Goal: Task Accomplishment & Management: Manage account settings

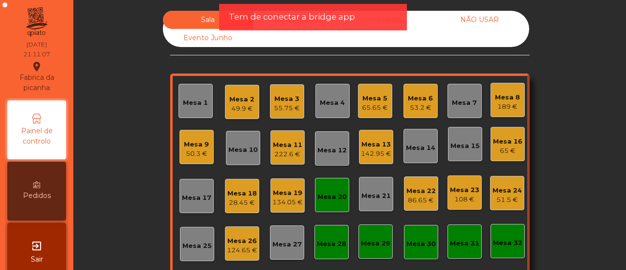
click at [201, 140] on div "Mesa 9" at bounding box center [196, 144] width 25 height 10
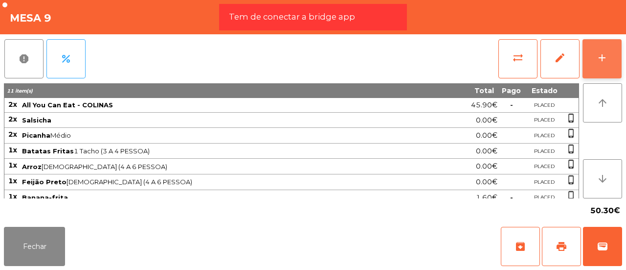
click at [593, 52] on button "add" at bounding box center [602, 58] width 39 height 39
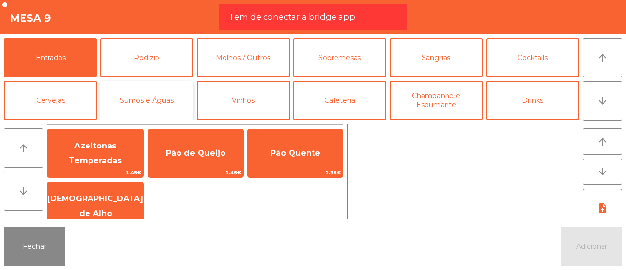
click at [162, 104] on button "Sumos e Águas" at bounding box center [146, 100] width 93 height 39
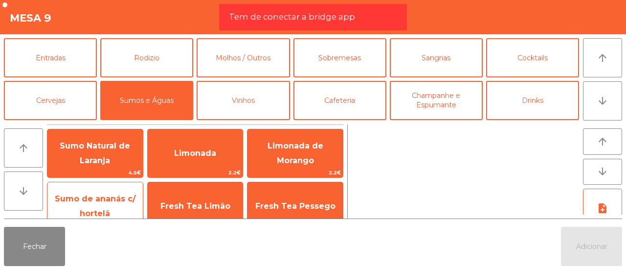
click at [76, 205] on span "Sumo de ananás c/ hortelã" at bounding box center [94, 206] width 95 height 42
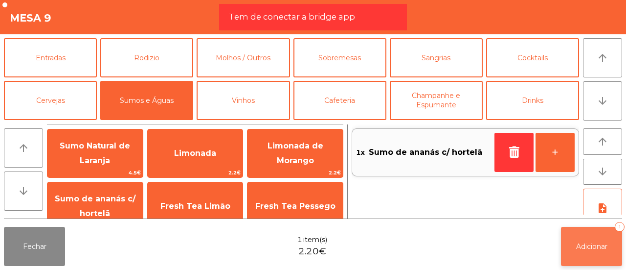
click at [601, 238] on button "Adicionar 1" at bounding box center [591, 246] width 61 height 39
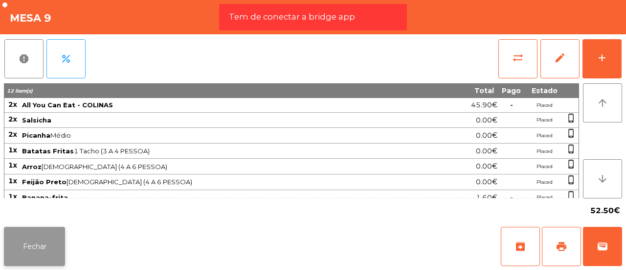
click at [50, 244] on button "Fechar" at bounding box center [34, 246] width 61 height 39
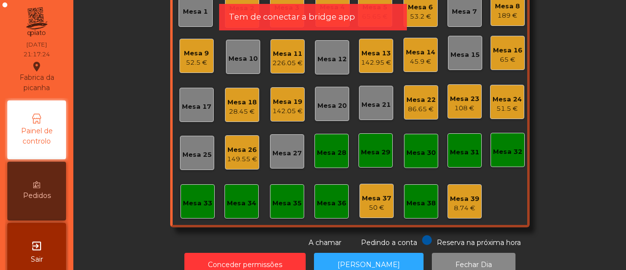
scroll to position [114, 0]
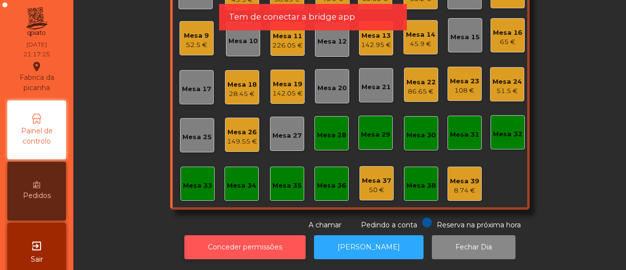
click at [281, 244] on button "Conceder permissões" at bounding box center [244, 247] width 121 height 24
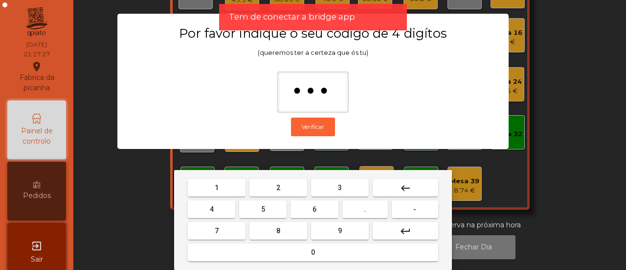
type input "****"
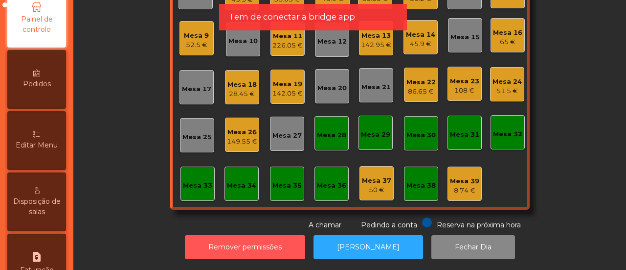
scroll to position [120, 0]
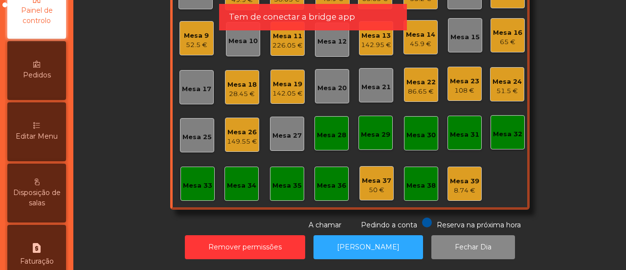
click at [49, 131] on span "Editar Menu" at bounding box center [37, 136] width 42 height 10
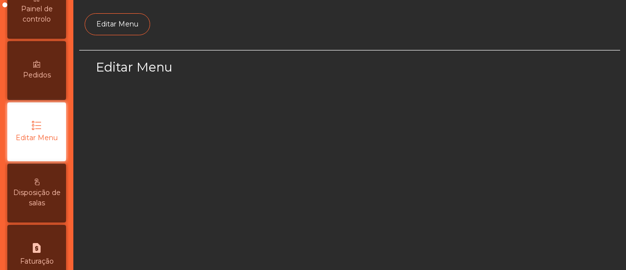
scroll to position [117, 0]
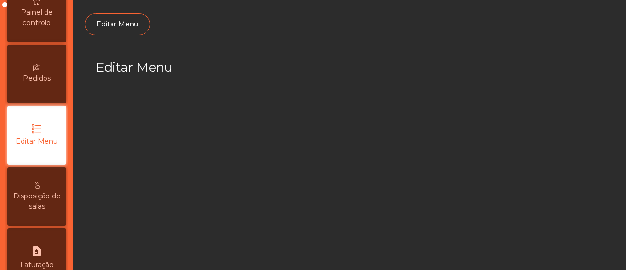
select select "*"
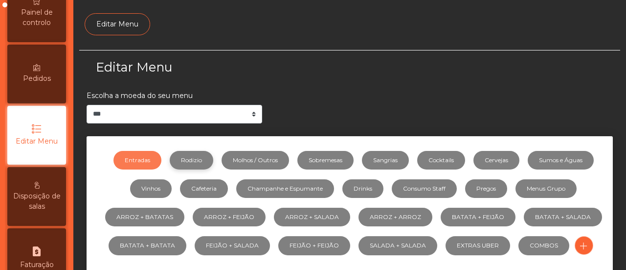
click at [183, 157] on link "Rodizio" at bounding box center [192, 160] width 44 height 19
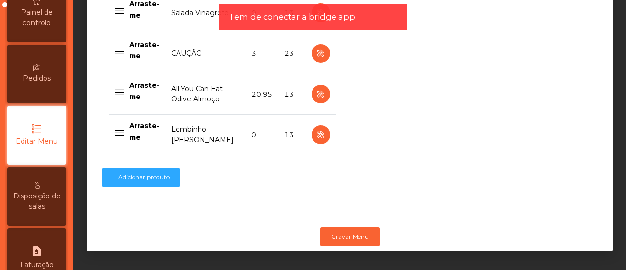
scroll to position [937, 0]
click at [320, 129] on icon "button" at bounding box center [320, 135] width 11 height 12
select select "**"
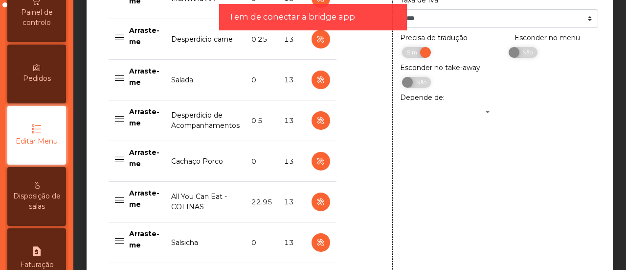
scroll to position [586, 0]
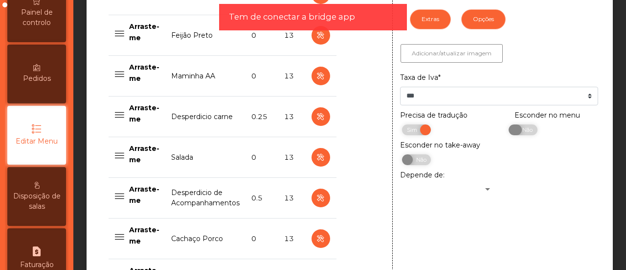
click at [515, 128] on span "Não" at bounding box center [526, 129] width 24 height 11
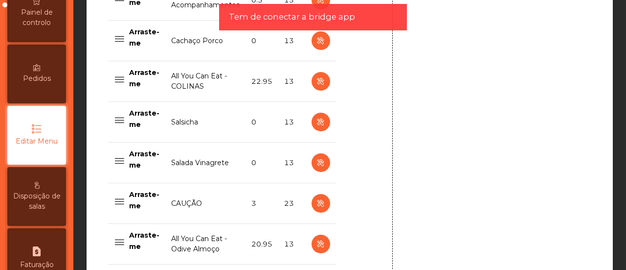
scroll to position [937, 0]
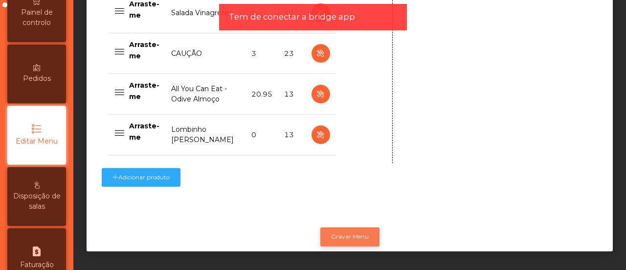
click at [350, 227] on button "Gravar Menu" at bounding box center [349, 236] width 59 height 19
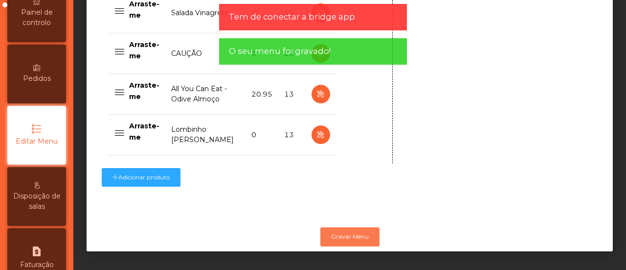
scroll to position [0, 0]
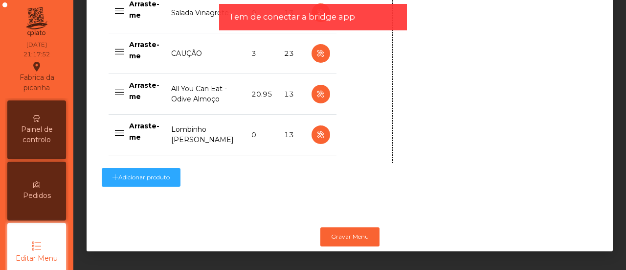
click at [29, 121] on div "Painel de controlo" at bounding box center [36, 129] width 59 height 59
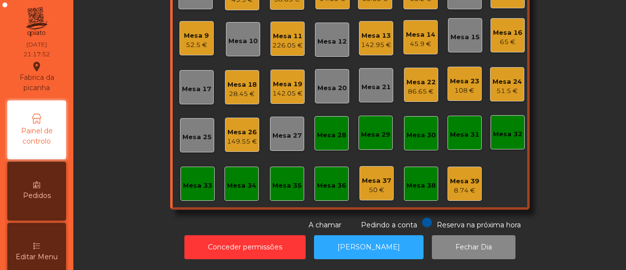
scroll to position [115, 0]
